Goal: Information Seeking & Learning: Learn about a topic

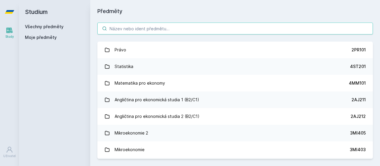
click at [162, 25] on input "search" at bounding box center [235, 29] width 276 height 12
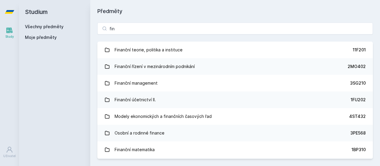
click at [40, 64] on div "Studium Všechny předměty Moje předměty" at bounding box center [54, 83] width 71 height 166
click at [81, 28] on div "Všechny předměty" at bounding box center [54, 27] width 59 height 6
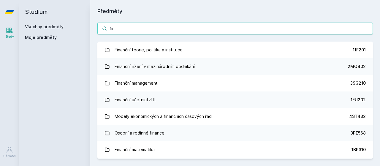
click at [133, 25] on input "fin" at bounding box center [235, 29] width 276 height 12
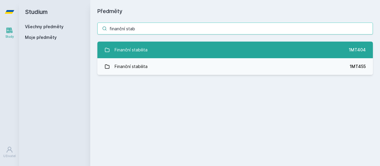
type input "finanční stab"
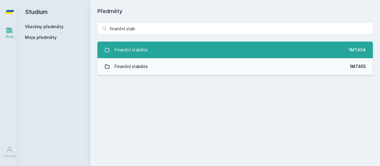
click at [158, 45] on link "Finanční stabilita 1MT404" at bounding box center [235, 50] width 276 height 17
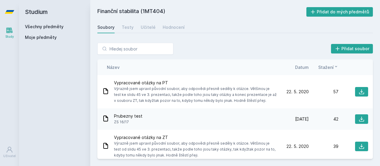
click at [304, 66] on span "Datum" at bounding box center [302, 67] width 14 height 6
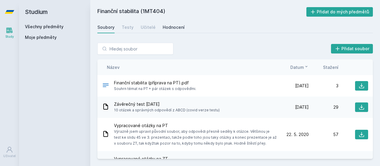
click at [168, 23] on link "Hodnocení" at bounding box center [174, 27] width 22 height 12
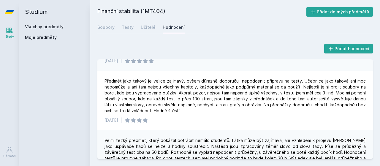
scroll to position [175, 0]
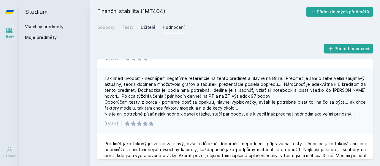
click at [111, 26] on div "Soubory" at bounding box center [105, 27] width 17 height 6
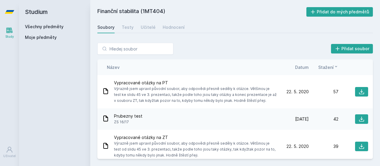
click at [42, 25] on link "Všechny předměty" at bounding box center [44, 26] width 39 height 5
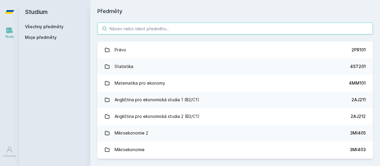
click at [139, 33] on input "search" at bounding box center [235, 29] width 276 height 12
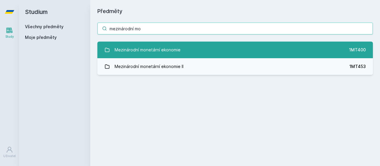
type input "mezinárodní mo"
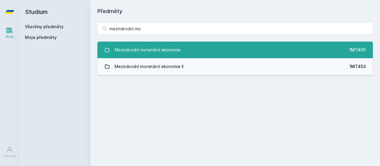
click at [156, 50] on div "Mezinárodní monetární ekonomie" at bounding box center [148, 50] width 66 height 12
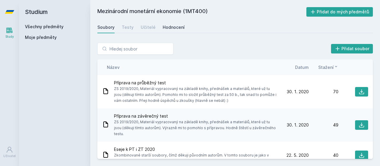
click at [174, 26] on div "Hodnocení" at bounding box center [174, 27] width 22 height 6
